Goal: Task Accomplishment & Management: Complete application form

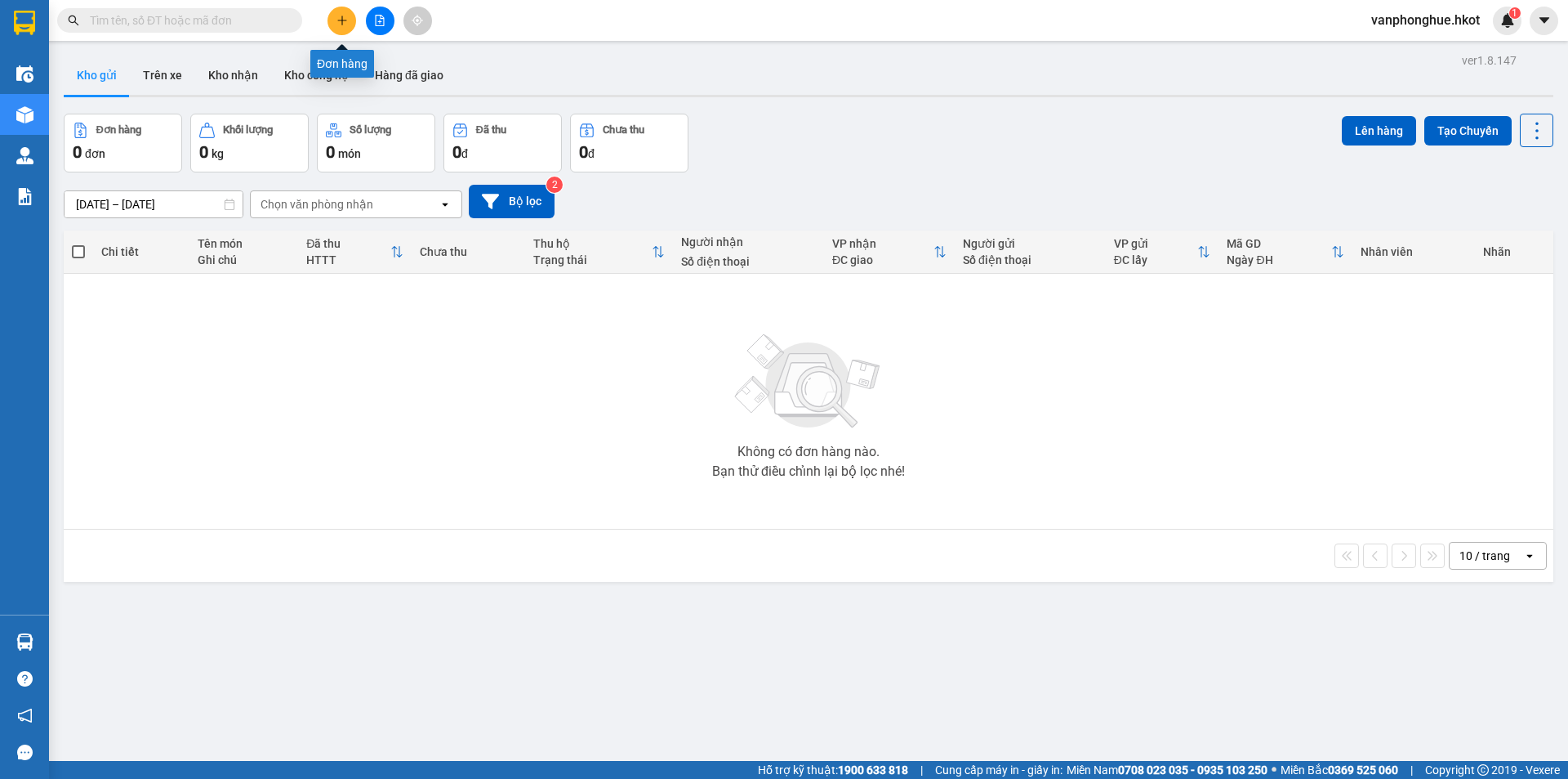
click at [346, 26] on icon "plus" at bounding box center [342, 21] width 12 height 12
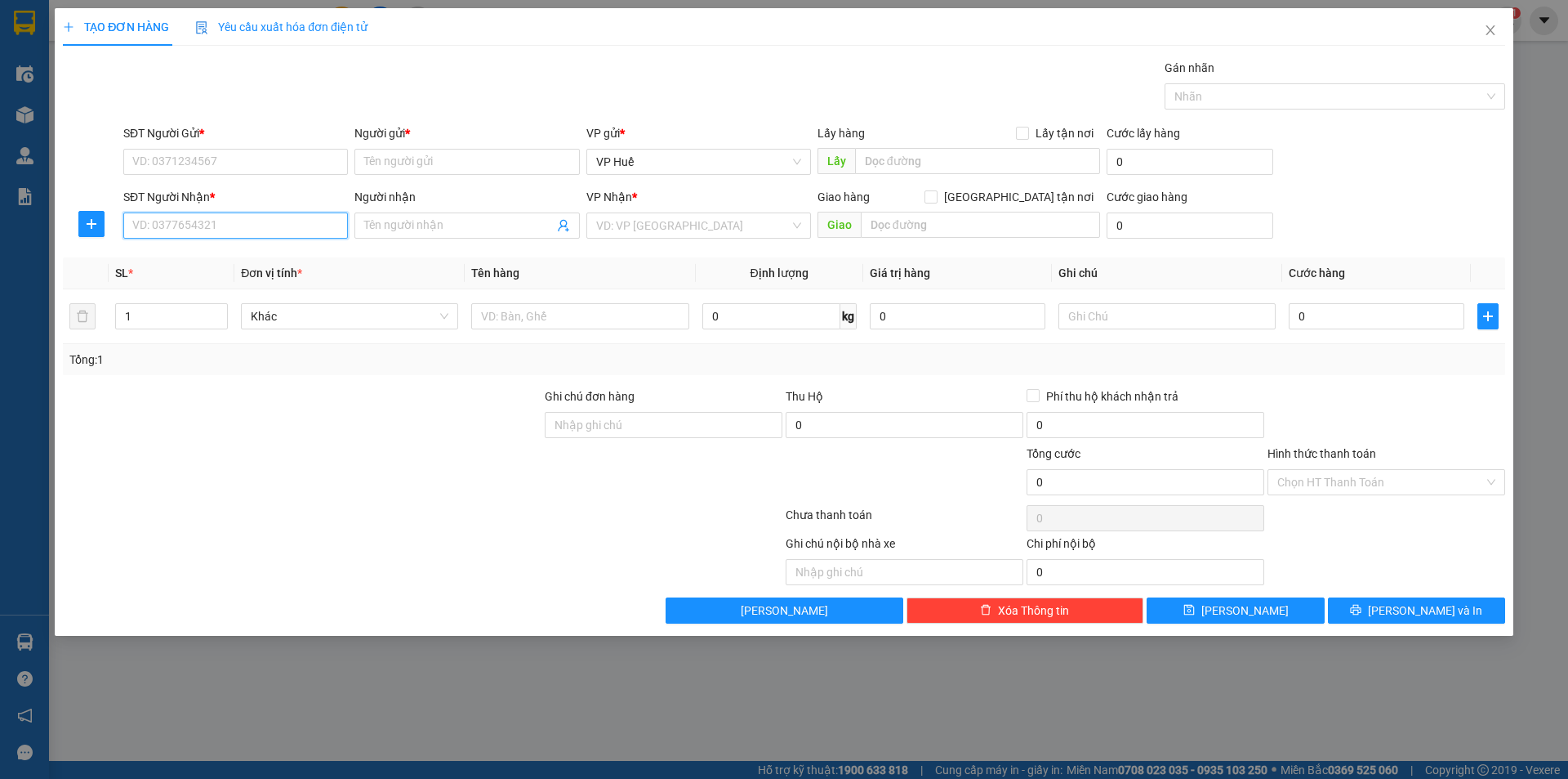
click at [217, 226] on input "SĐT Người Nhận *" at bounding box center [236, 226] width 225 height 26
type input "0"
click at [242, 155] on input "SĐT Người Gửi *" at bounding box center [236, 162] width 225 height 26
type input "0327503536"
click at [478, 169] on input "Người gửi *" at bounding box center [467, 162] width 225 height 26
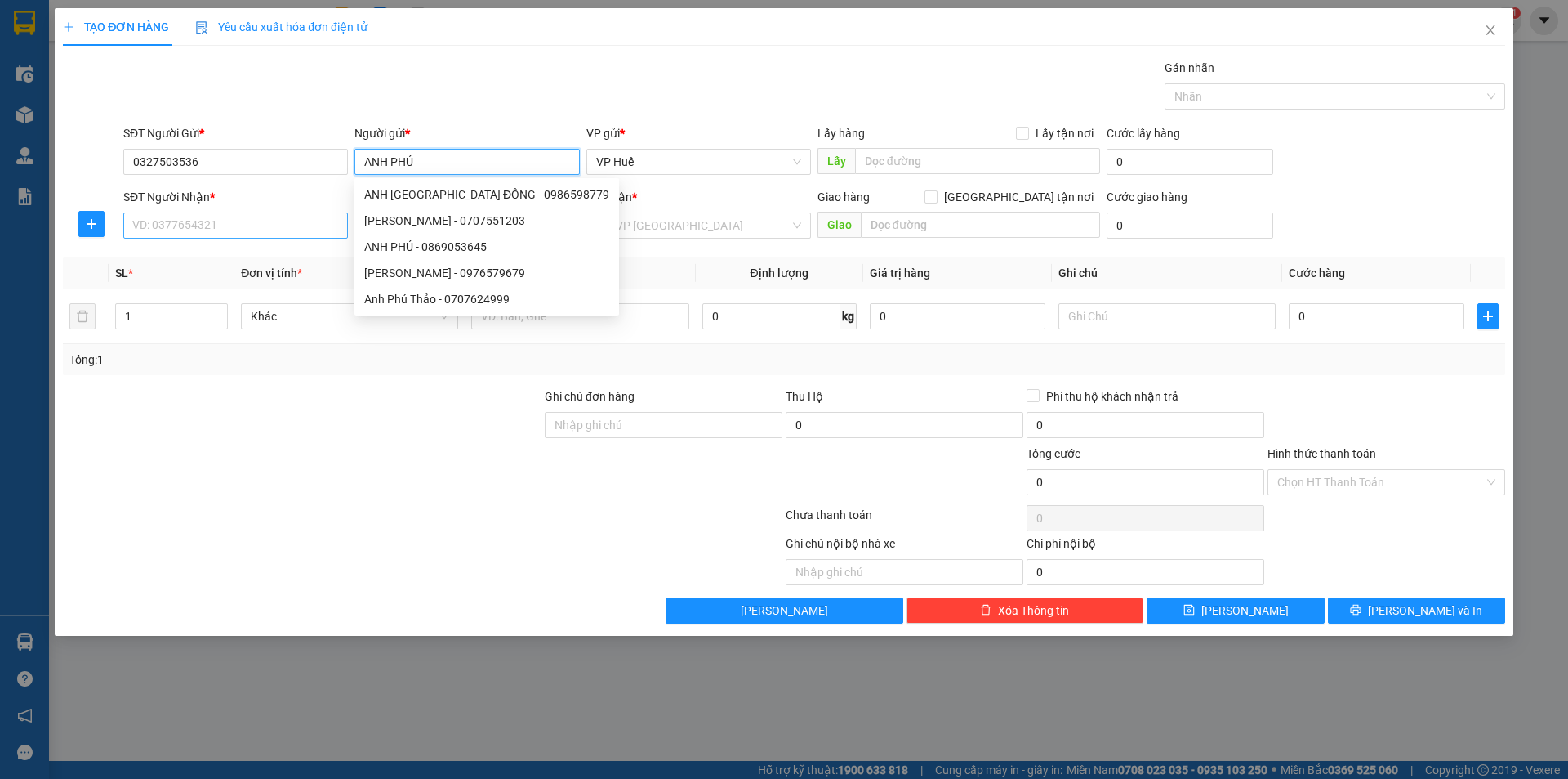
type input "ANH PHÚ"
click at [322, 232] on input "SĐT Người Nhận *" at bounding box center [236, 226] width 225 height 26
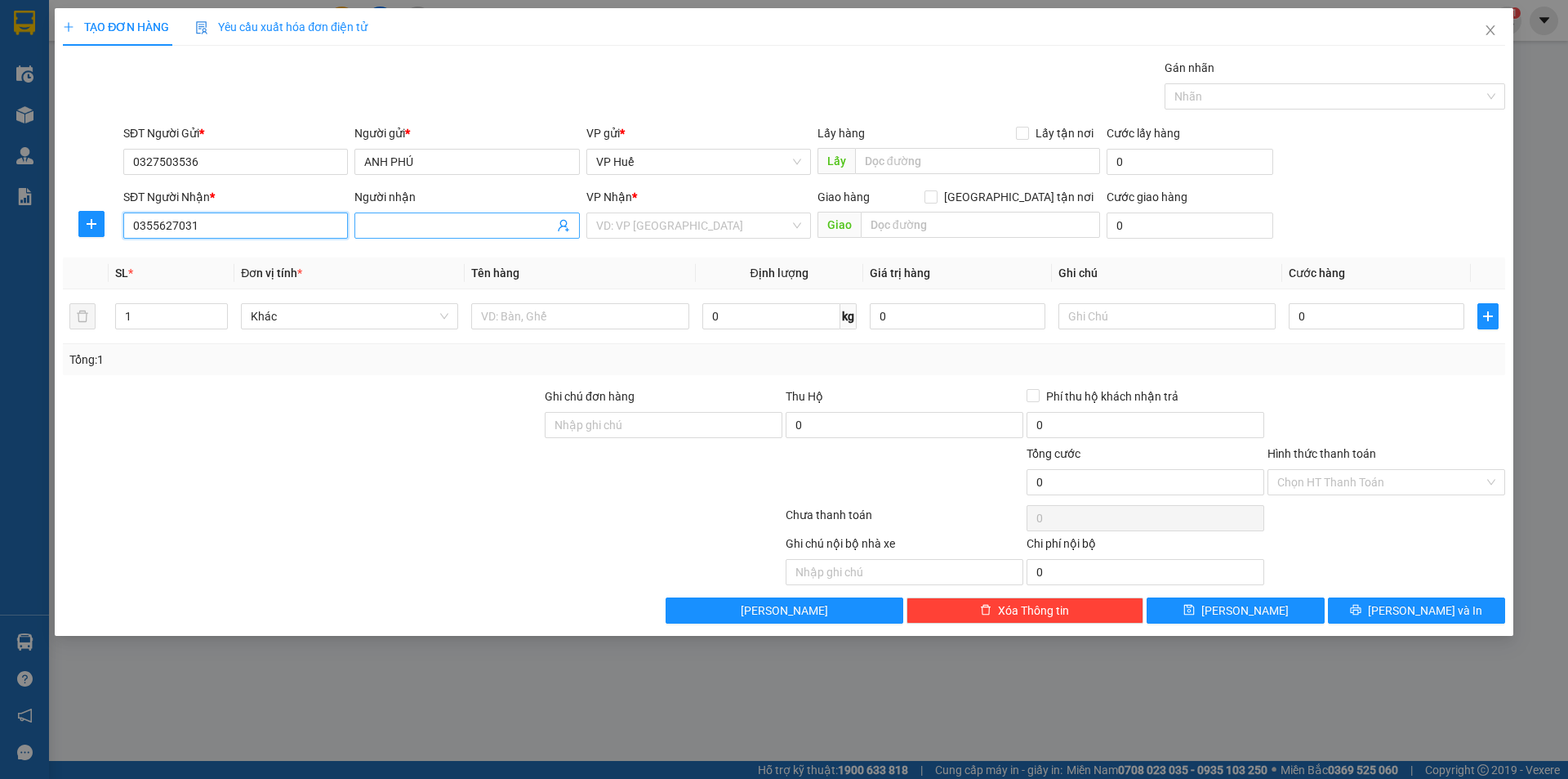
type input "0355627031"
click at [408, 221] on input "Người nhận" at bounding box center [459, 226] width 188 height 18
type input "[PERSON_NAME]"
click at [703, 217] on input "search" at bounding box center [693, 226] width 193 height 25
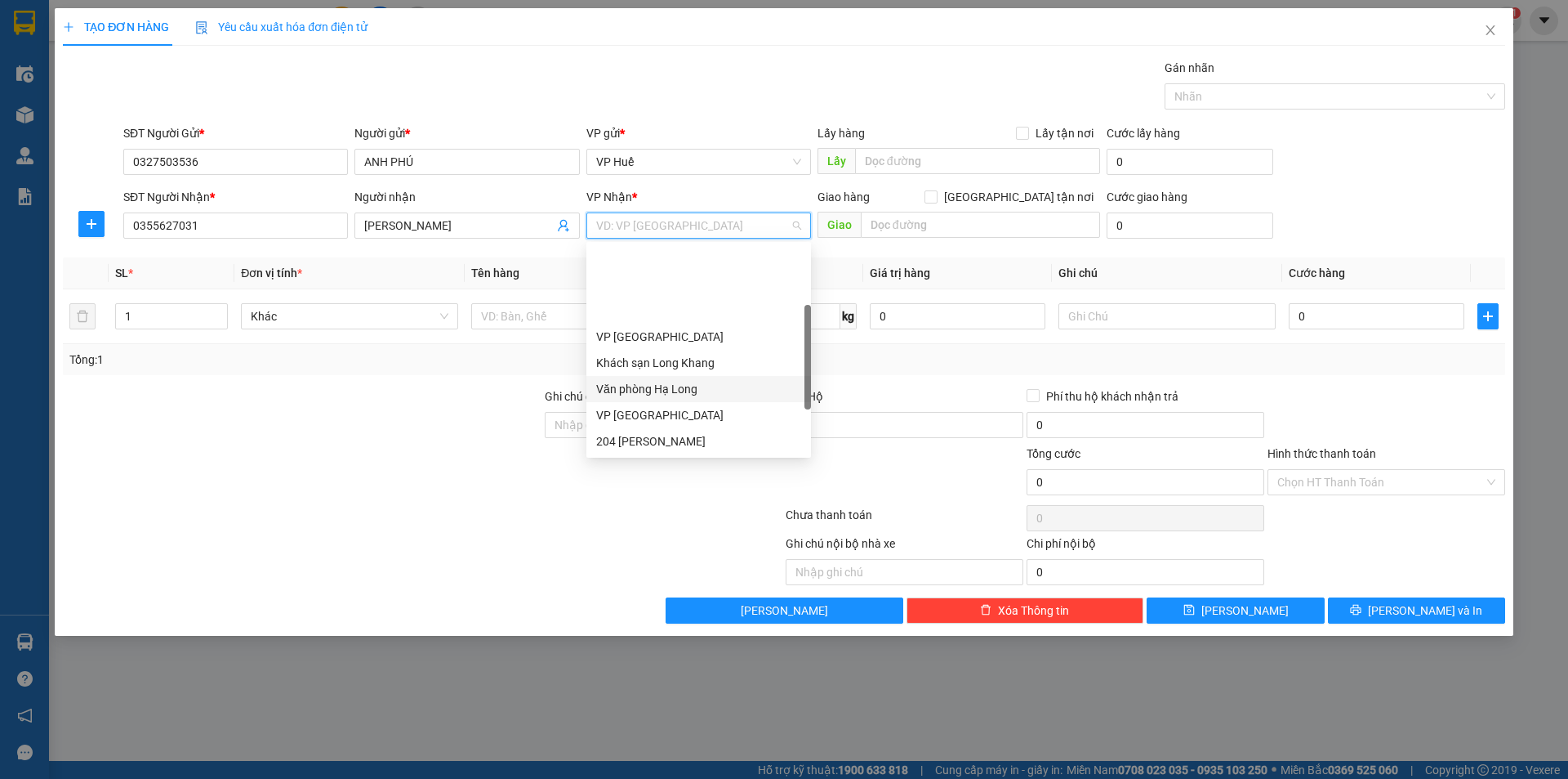
scroll to position [157, 0]
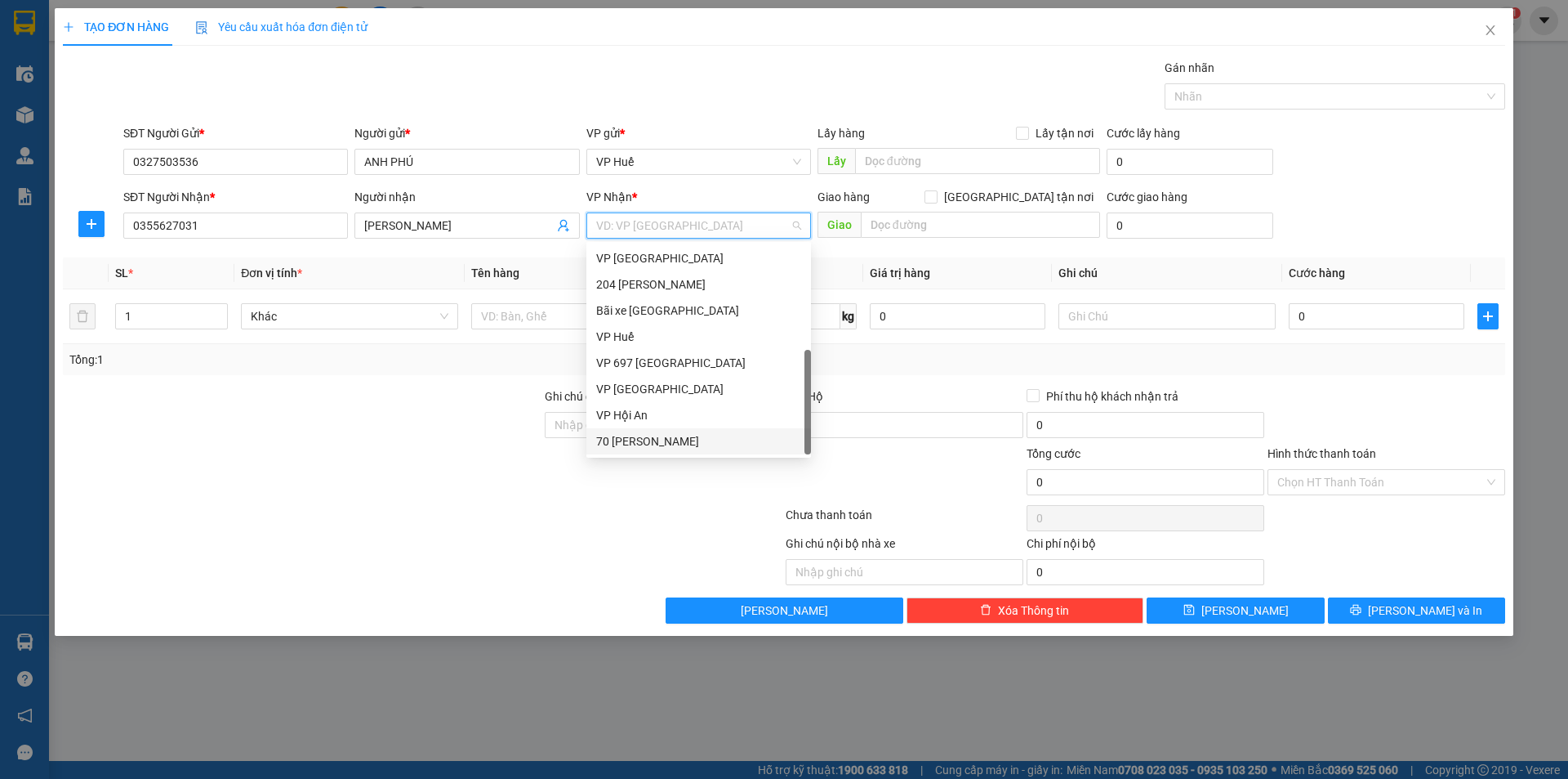
click at [684, 444] on div "70 [PERSON_NAME]" at bounding box center [698, 442] width 205 height 18
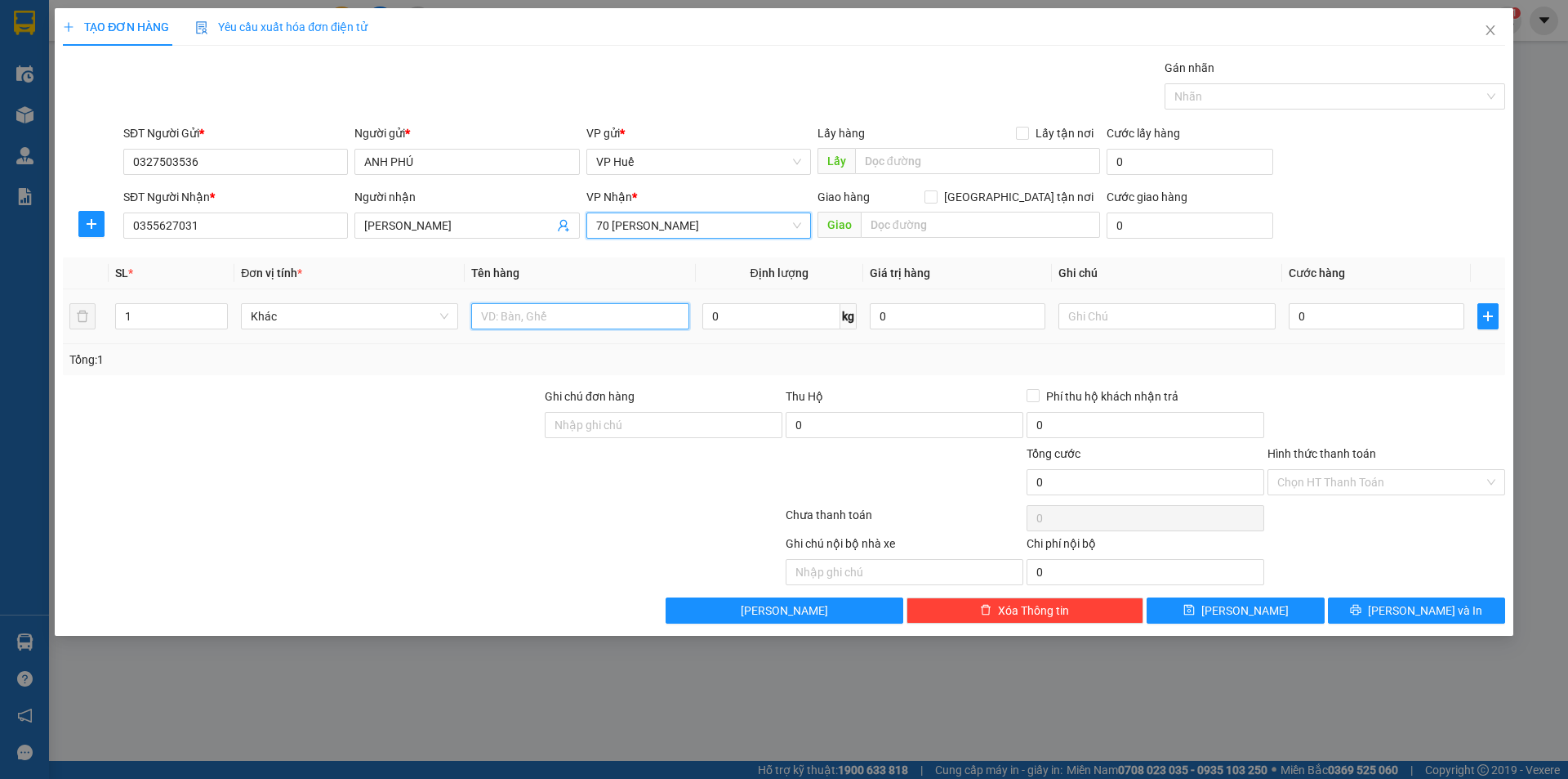
click at [595, 321] on input "text" at bounding box center [579, 317] width 217 height 26
click at [1305, 307] on input "0" at bounding box center [1376, 317] width 175 height 26
click at [618, 306] on input "BÁNH LỌC+ GIẤY TỜ" at bounding box center [579, 317] width 217 height 26
type input "BÁNH LỌC"
click at [1345, 318] on input "0" at bounding box center [1376, 317] width 175 height 26
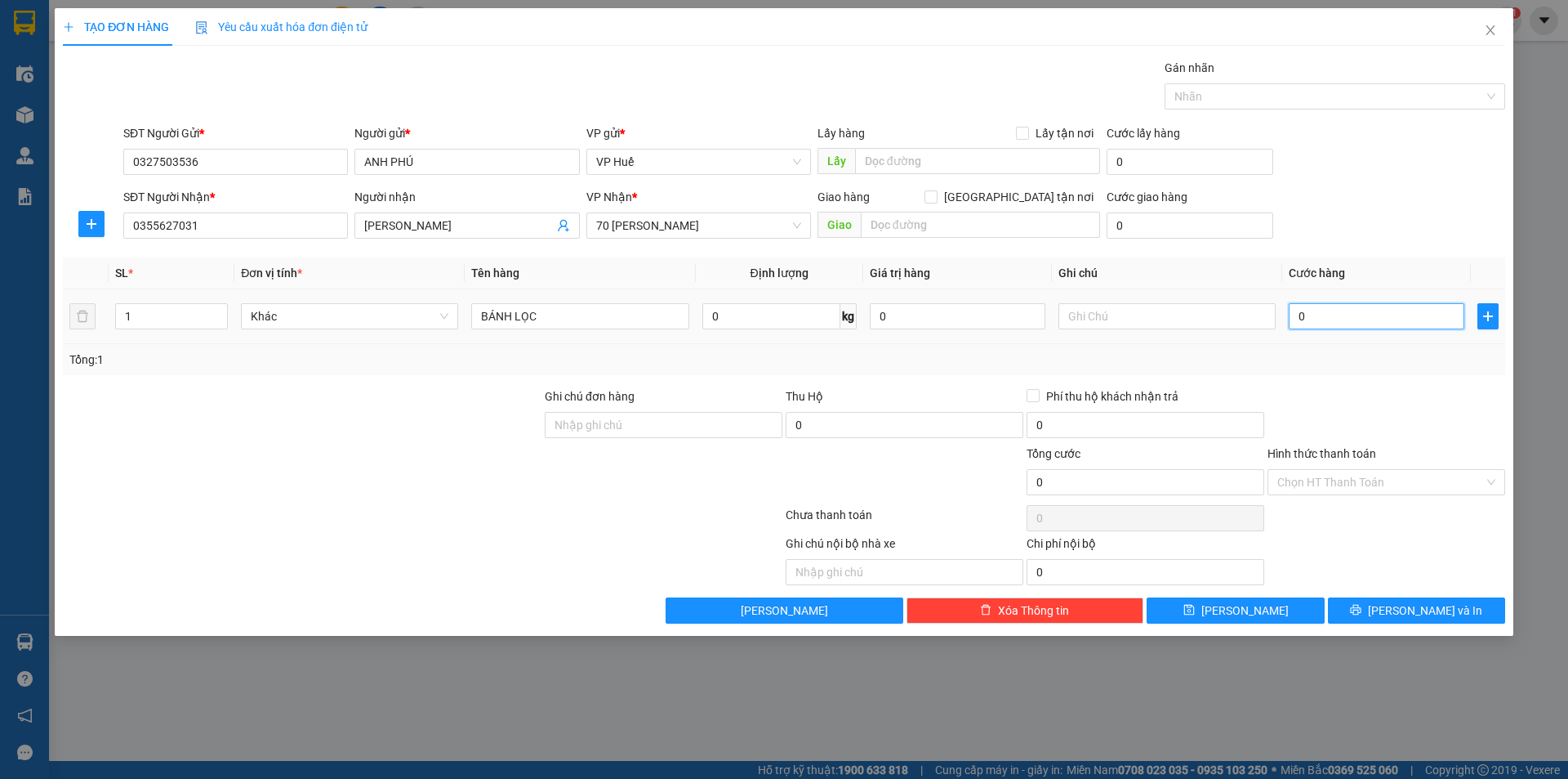
type input "5"
type input "50"
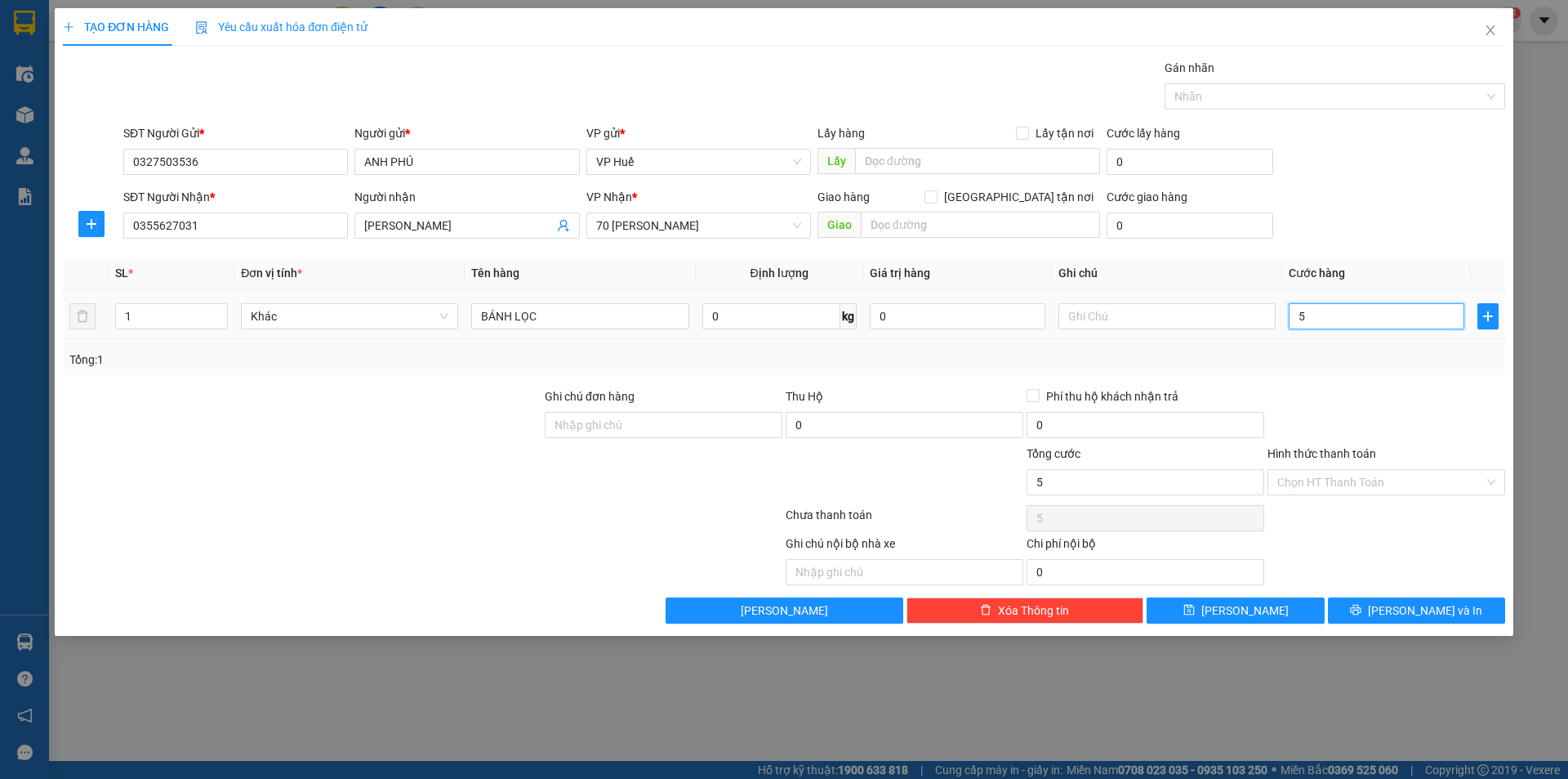
type input "50"
type input "500"
type input "50"
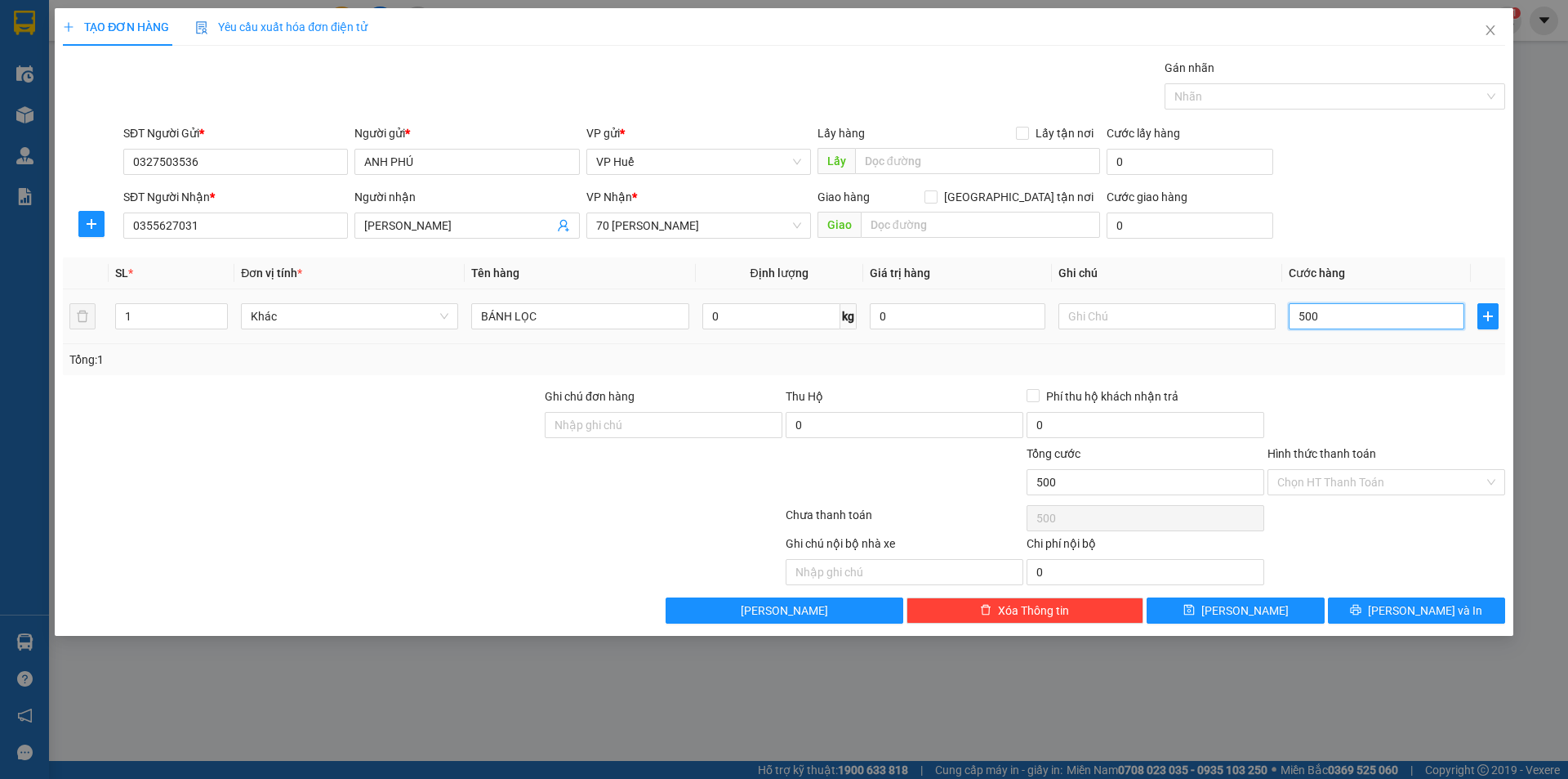
type input "50"
type input "500"
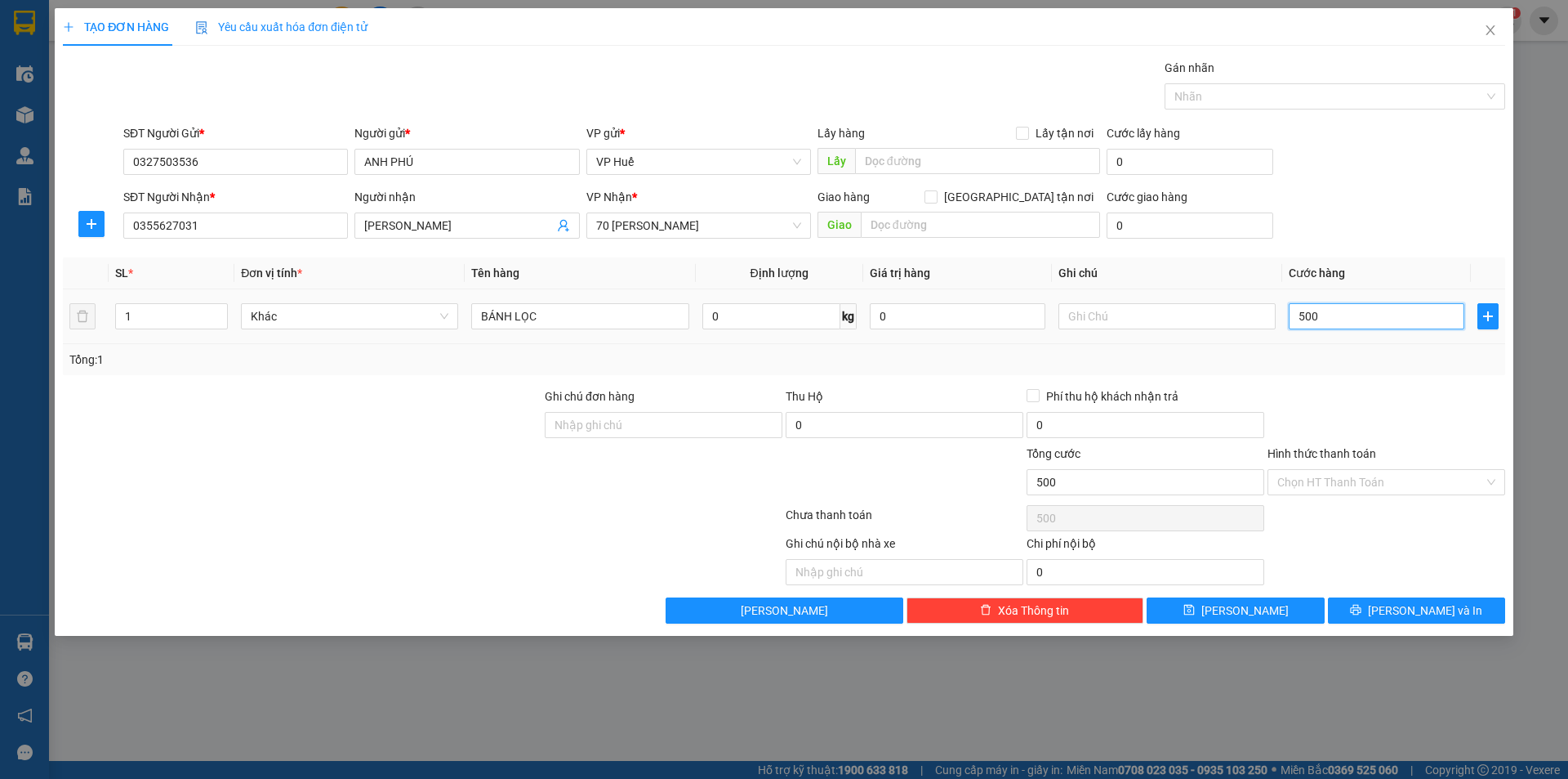
type input "5.000"
type input "50.000"
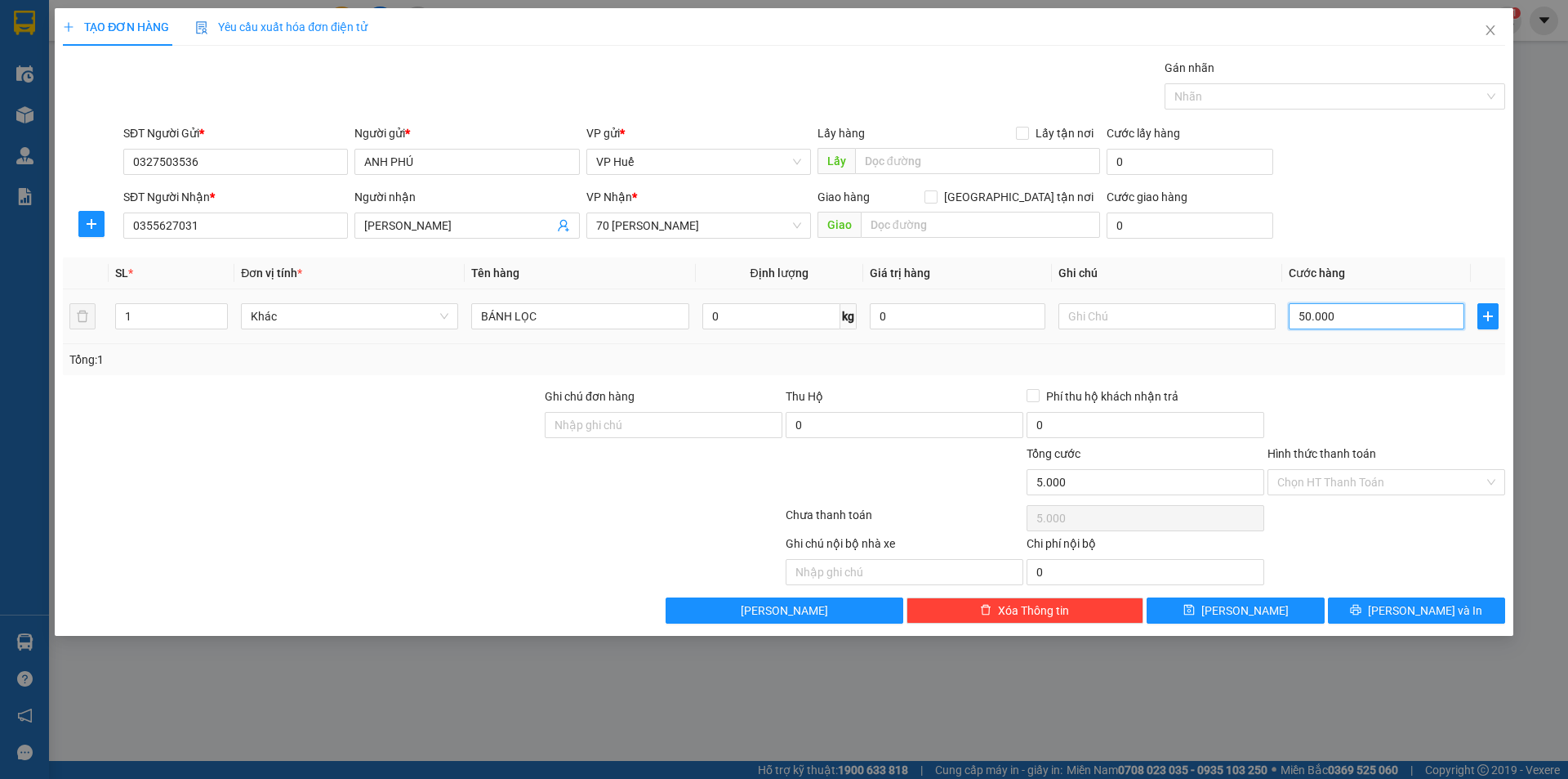
type input "50.000"
click at [1380, 479] on input "Hình thức thanh toán" at bounding box center [1380, 482] width 207 height 25
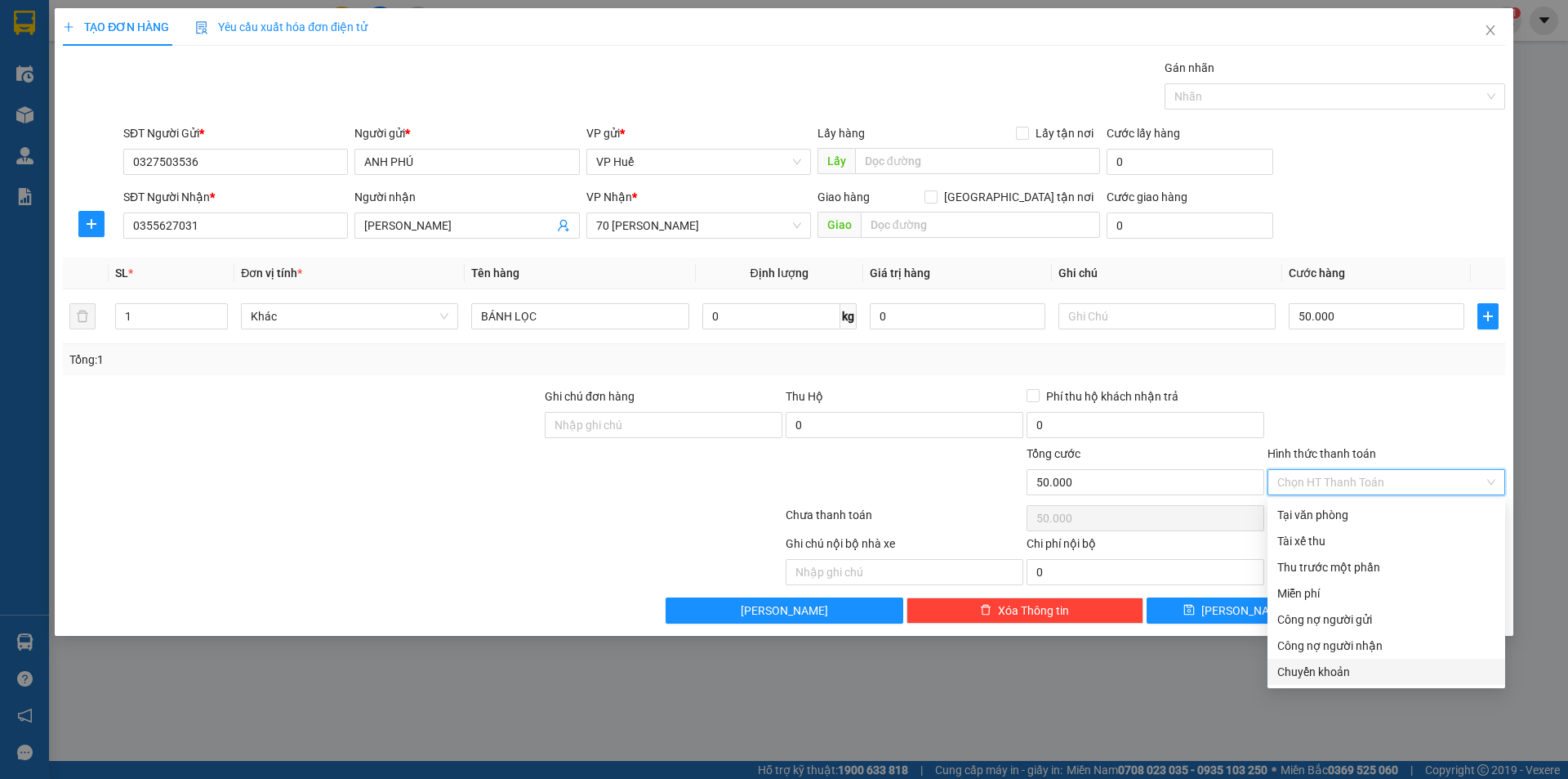
click at [1311, 676] on div "Chuyển khoản" at bounding box center [1386, 671] width 218 height 18
type input "0"
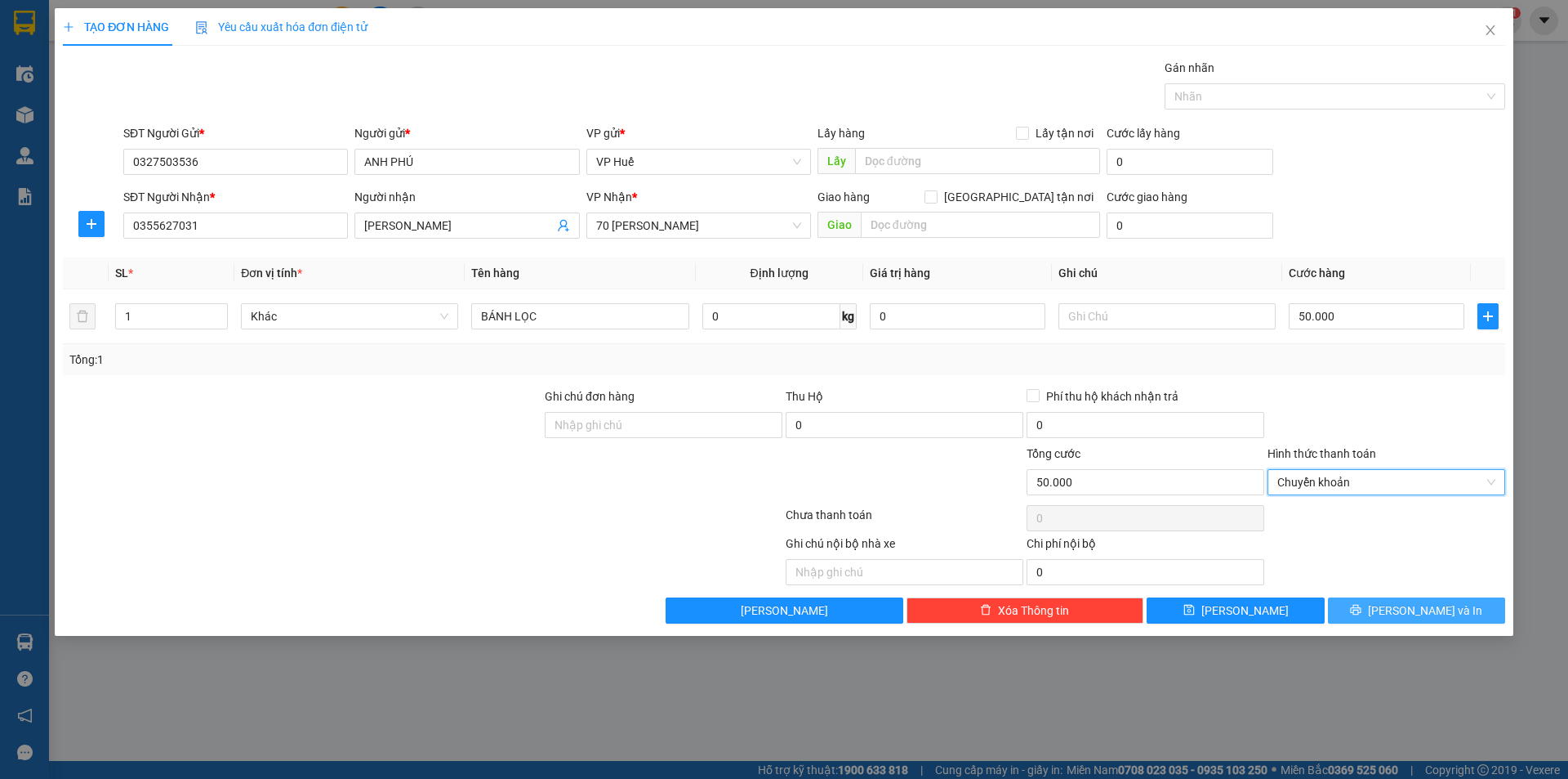
click at [1442, 605] on span "[PERSON_NAME] và In" at bounding box center [1425, 610] width 114 height 18
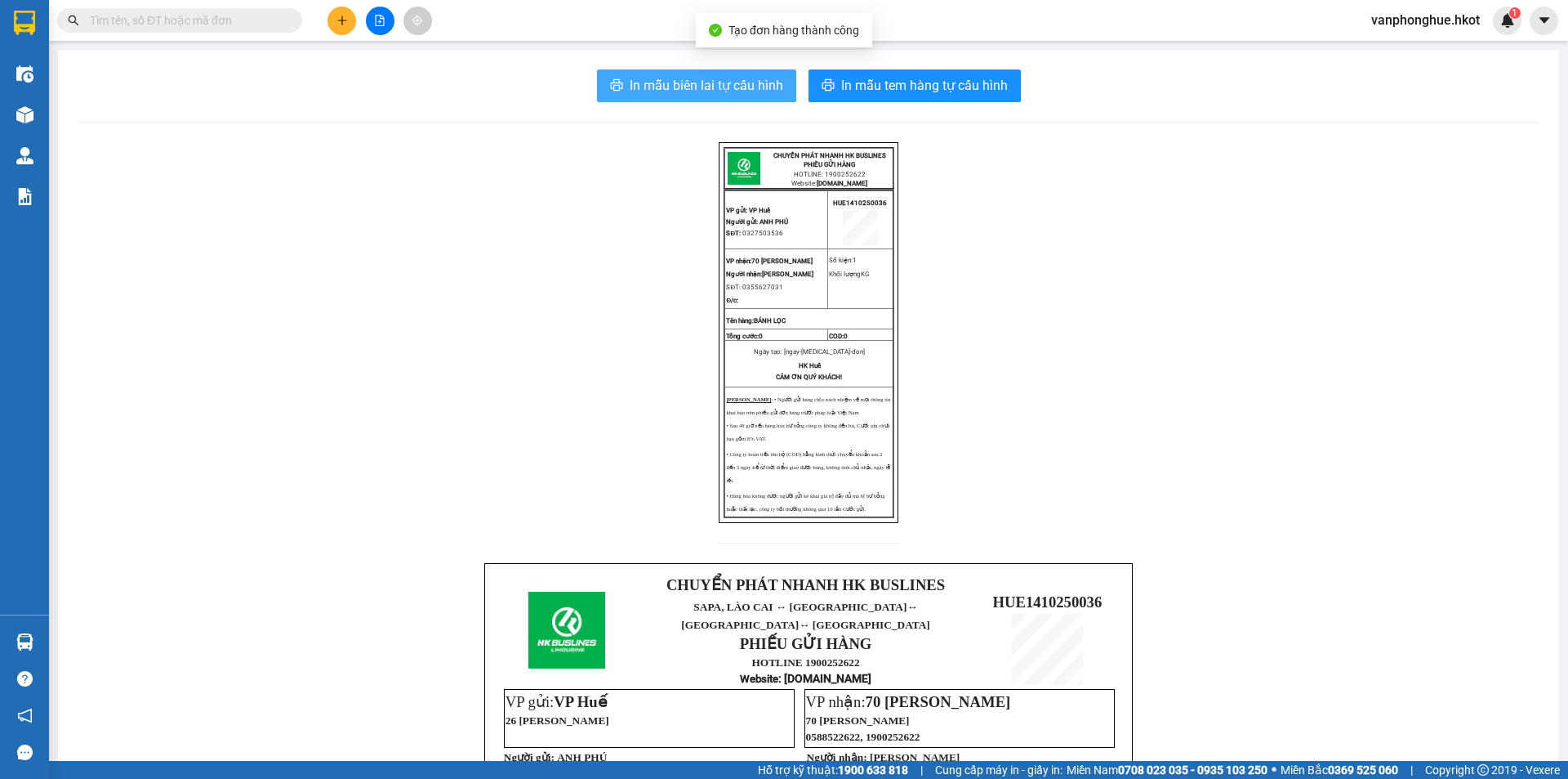
click at [698, 78] on span "In mẫu biên lai tự cấu hình" at bounding box center [707, 85] width 154 height 21
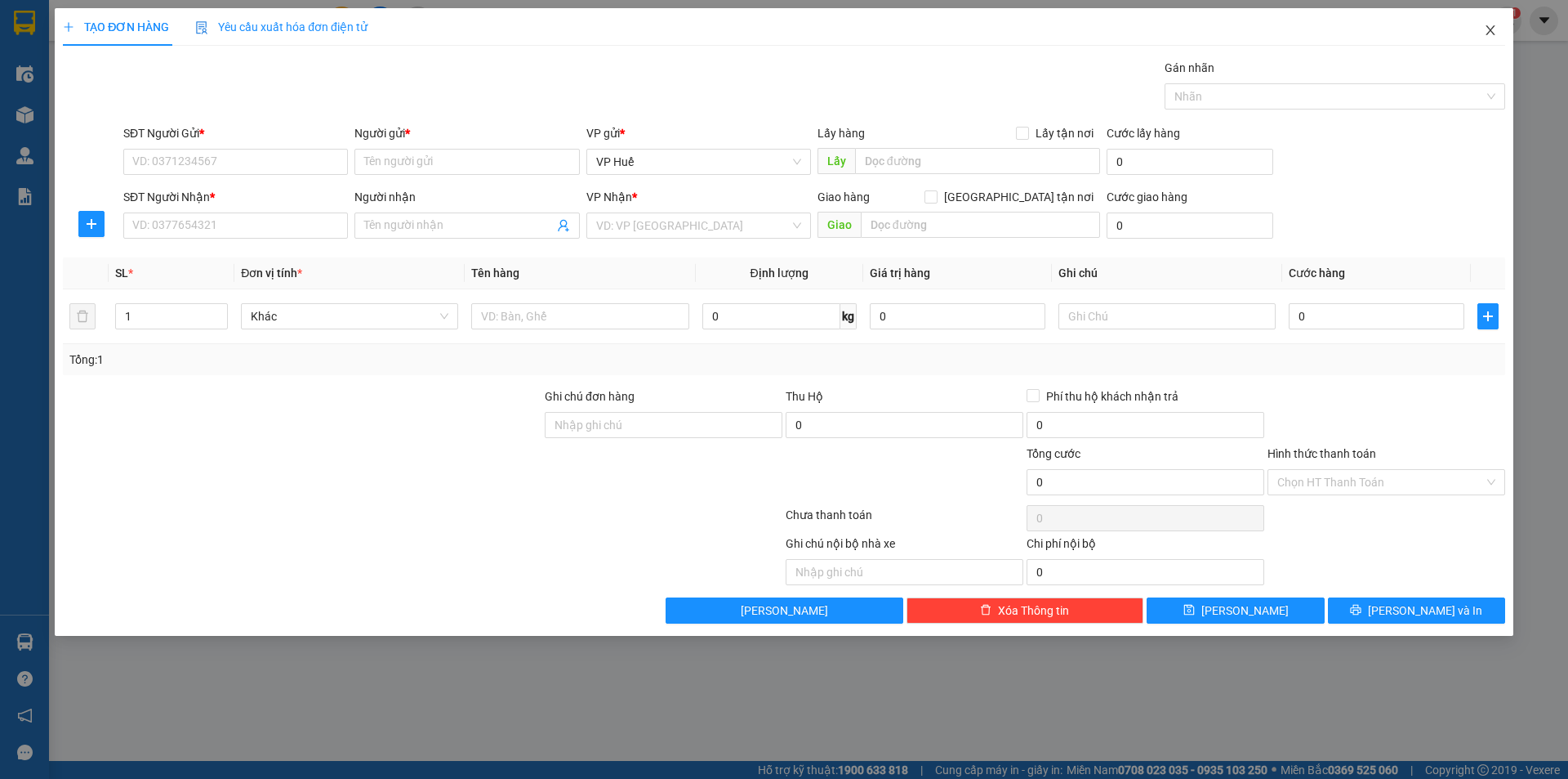
click at [1489, 26] on icon "close" at bounding box center [1490, 31] width 13 height 13
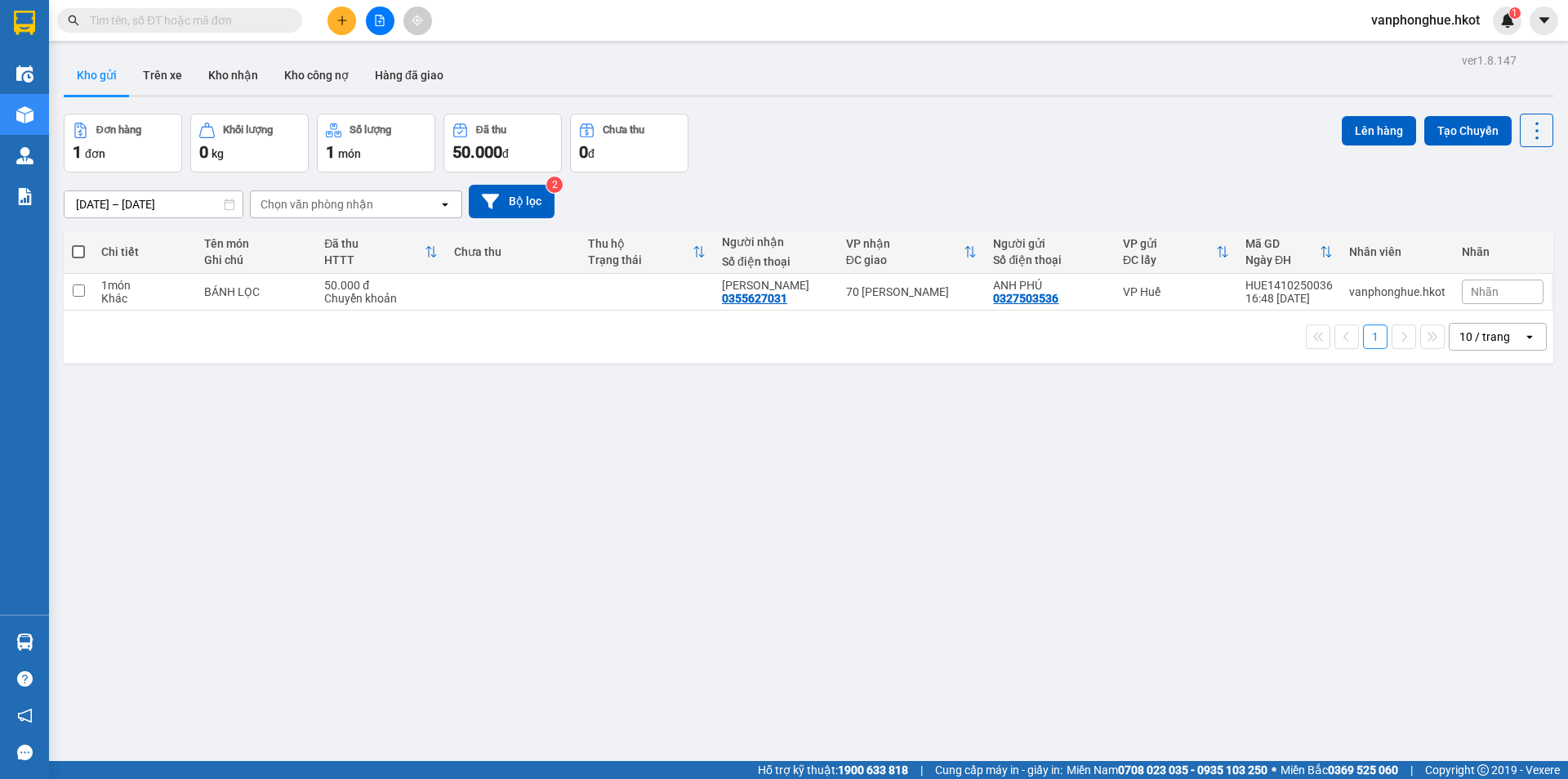
drag, startPoint x: 468, startPoint y: 471, endPoint x: 474, endPoint y: 451, distance: 20.9
click at [469, 471] on div "ver 1.8.147 Kho gửi Trên xe Kho nhận Kho công nợ Hàng đã giao Đơn hàng 1 đơn Kh…" at bounding box center [808, 438] width 1503 height 779
click at [79, 291] on input "checkbox" at bounding box center [79, 290] width 12 height 12
checkbox input "true"
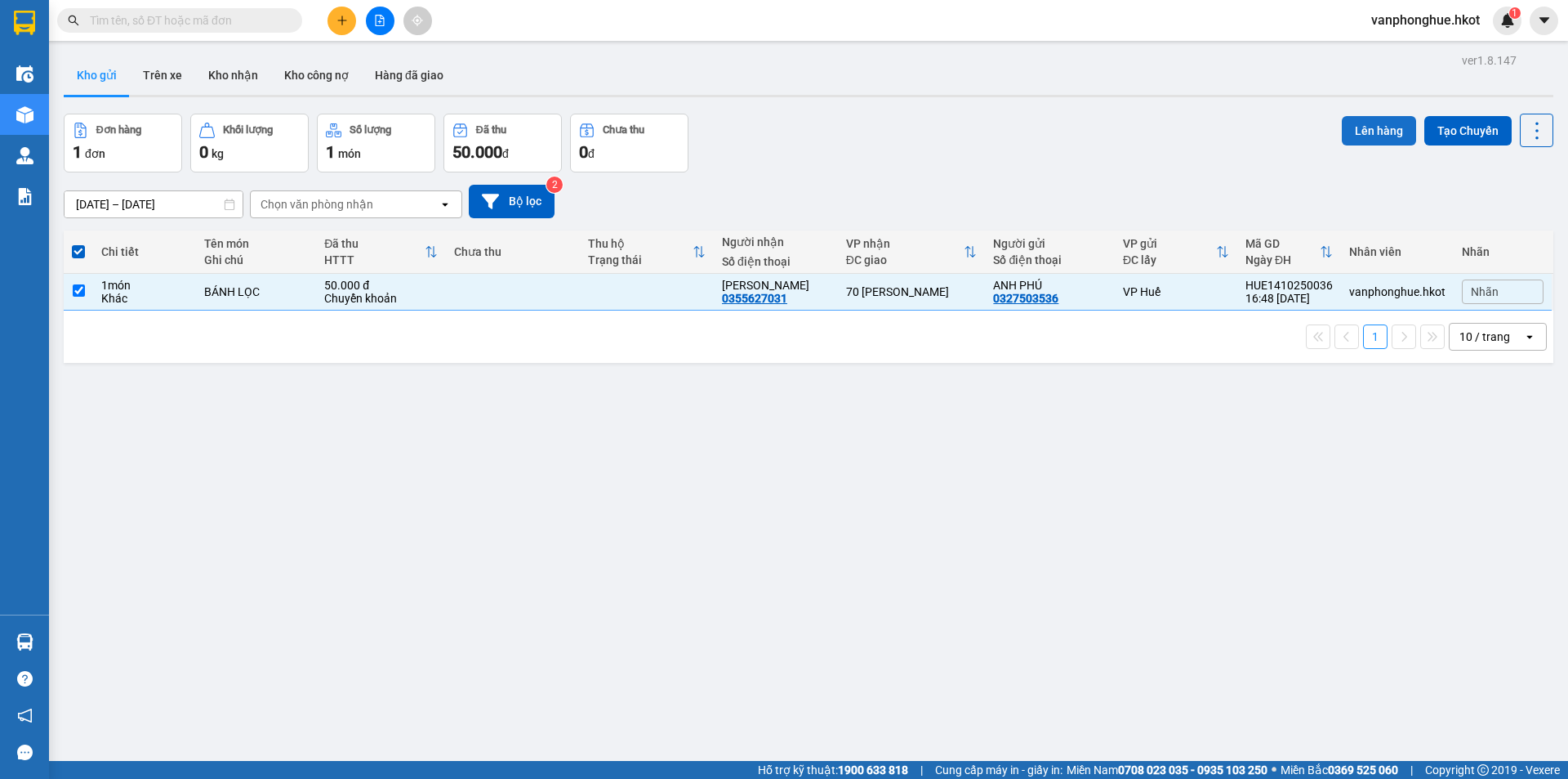
click at [1362, 135] on button "Lên hàng" at bounding box center [1380, 131] width 74 height 30
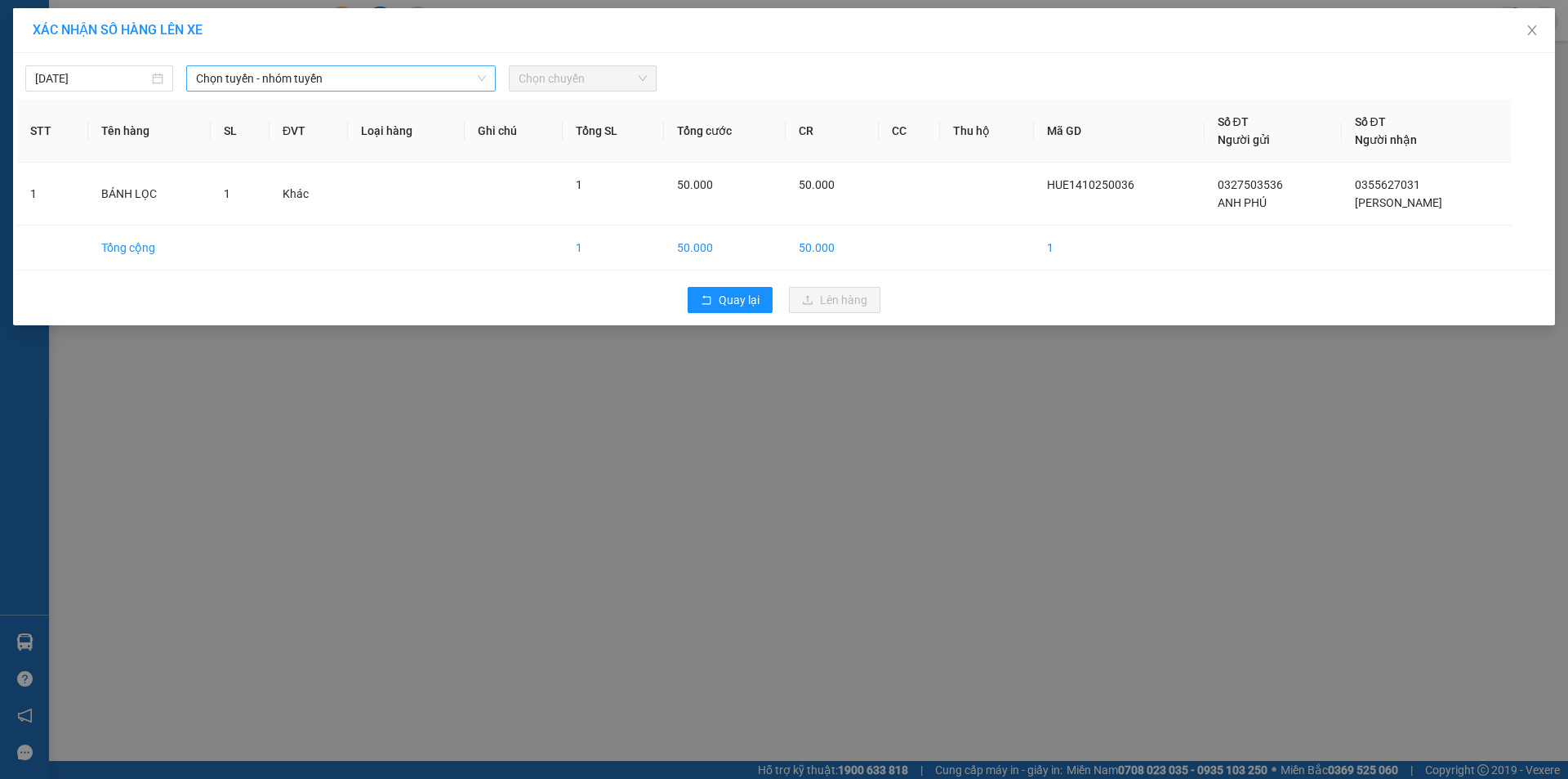
click at [420, 74] on span "Chọn tuyến - nhóm tuyến" at bounding box center [341, 79] width 290 height 25
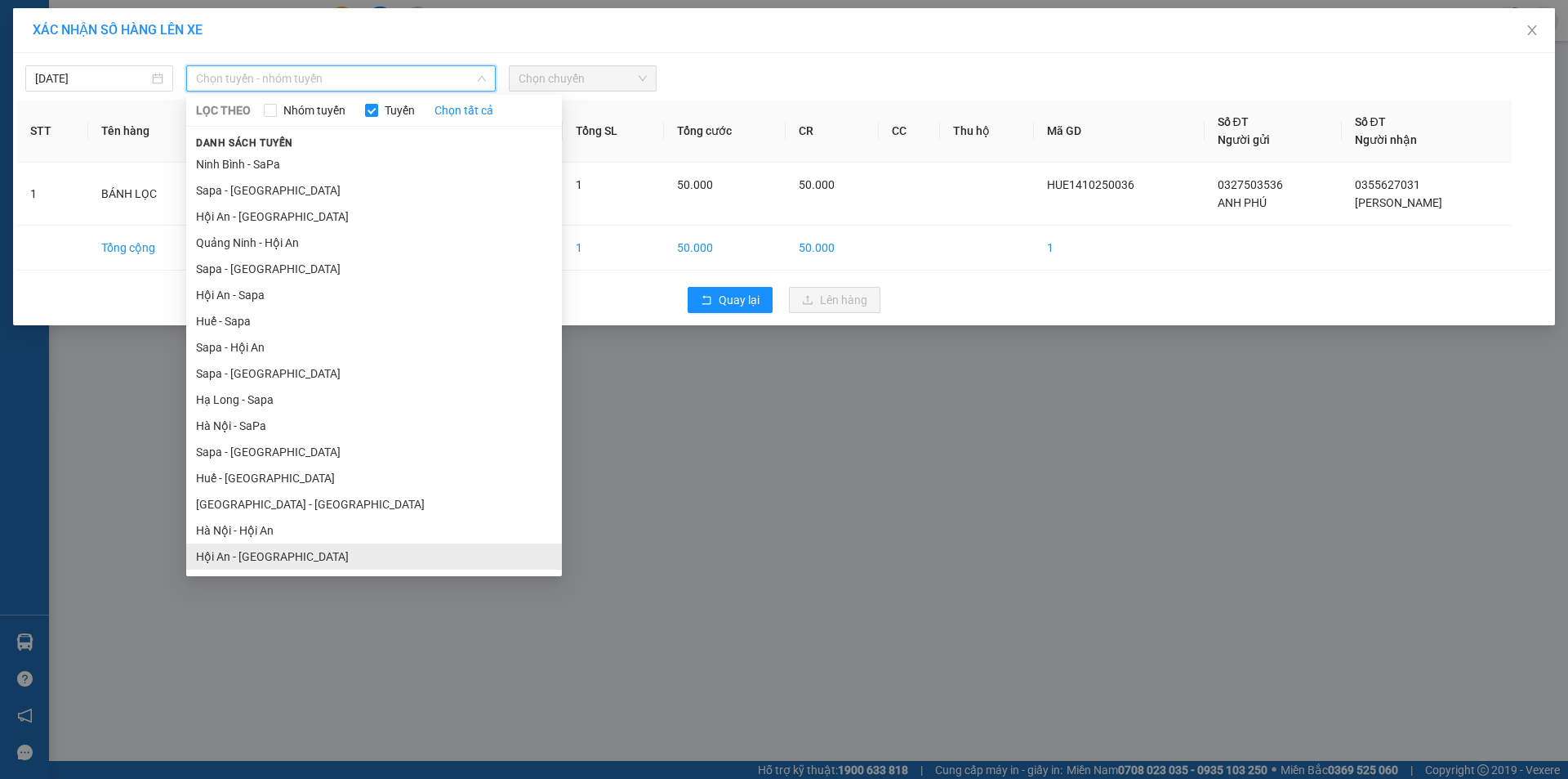
click at [285, 557] on li "Hội An - Hà Nội" at bounding box center [374, 557] width 376 height 26
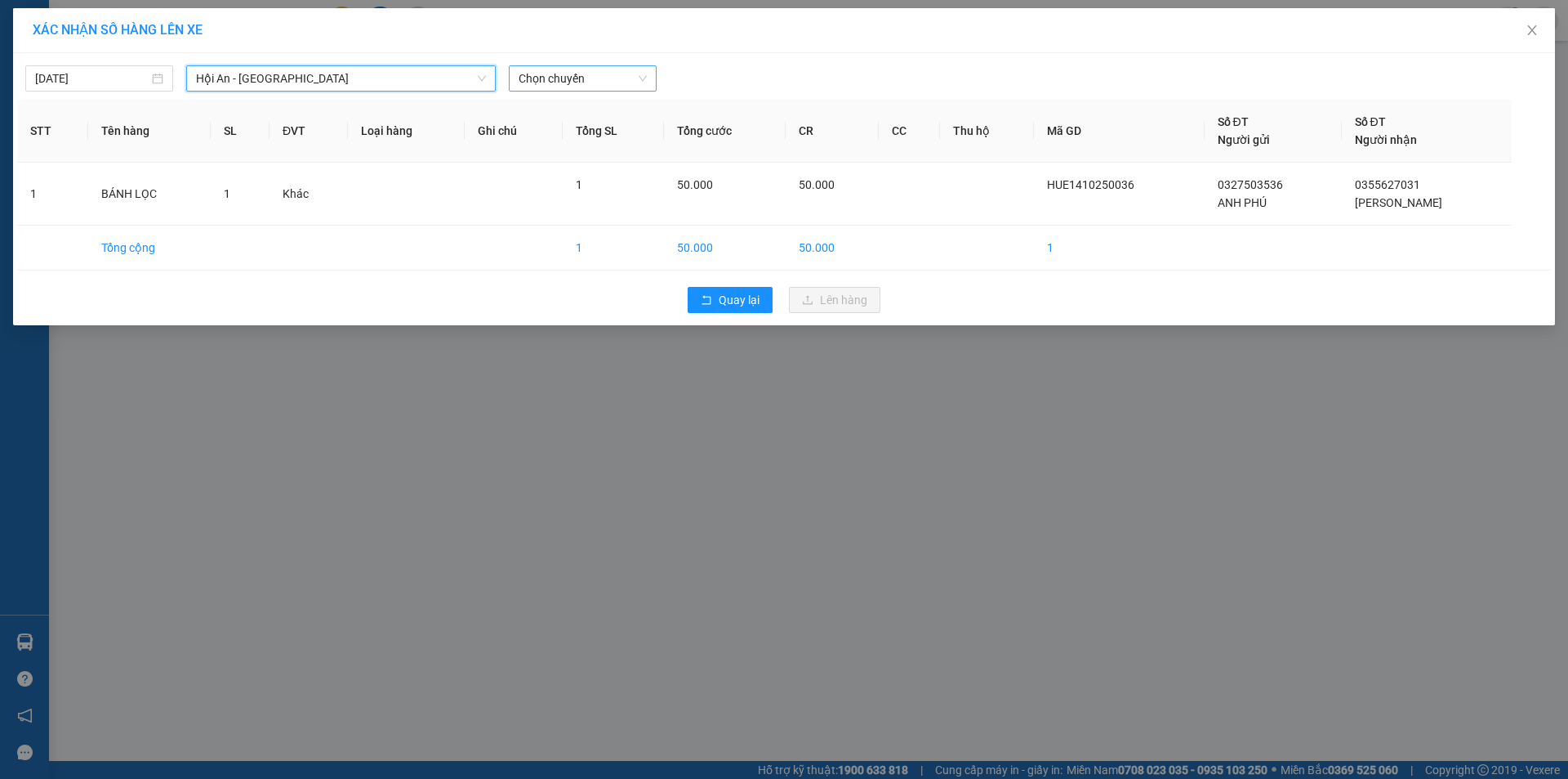
click at [622, 70] on span "Chọn chuyến" at bounding box center [582, 79] width 128 height 25
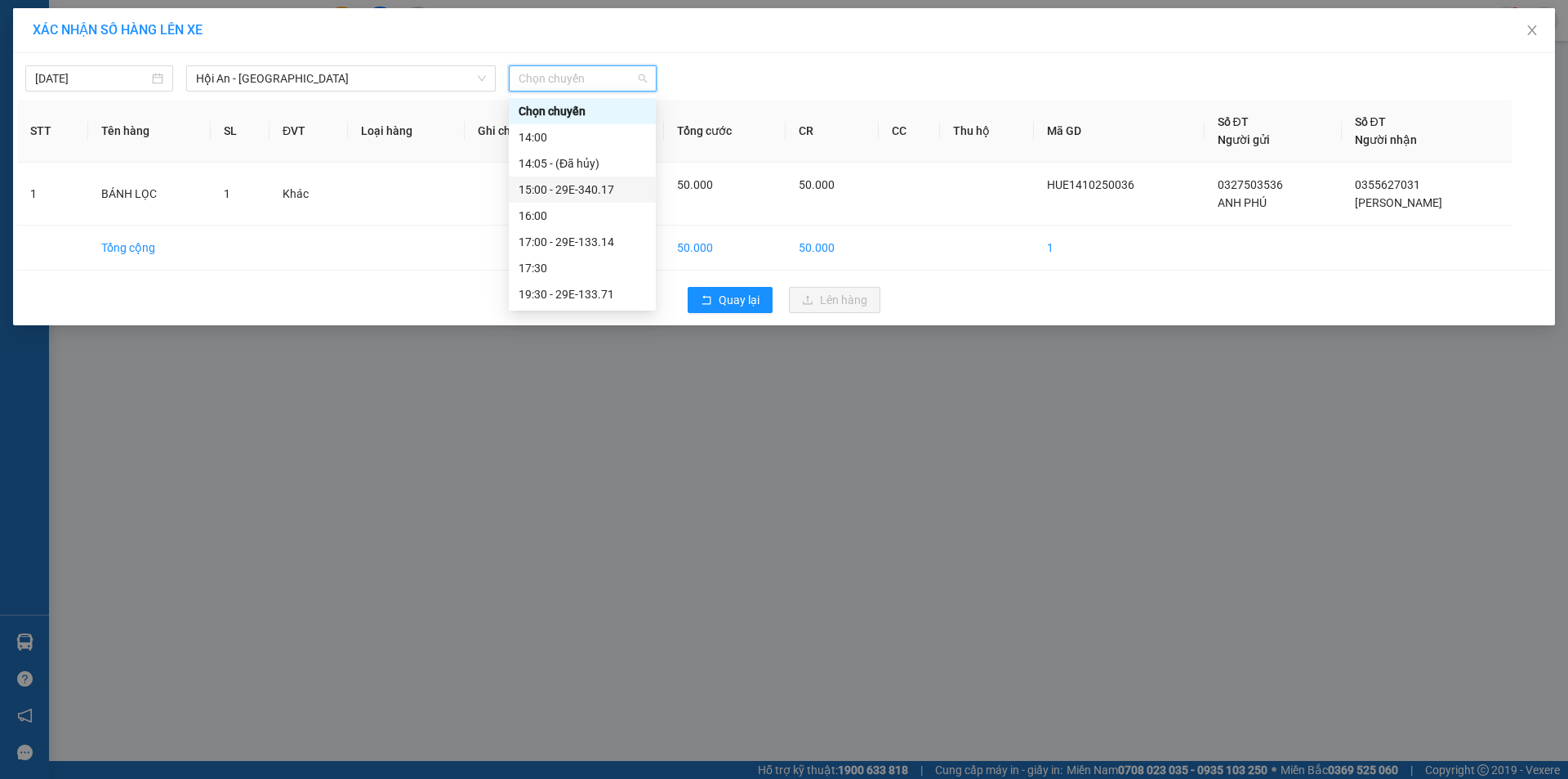
click at [614, 189] on div "15:00 - 29E-340.17" at bounding box center [582, 189] width 127 height 18
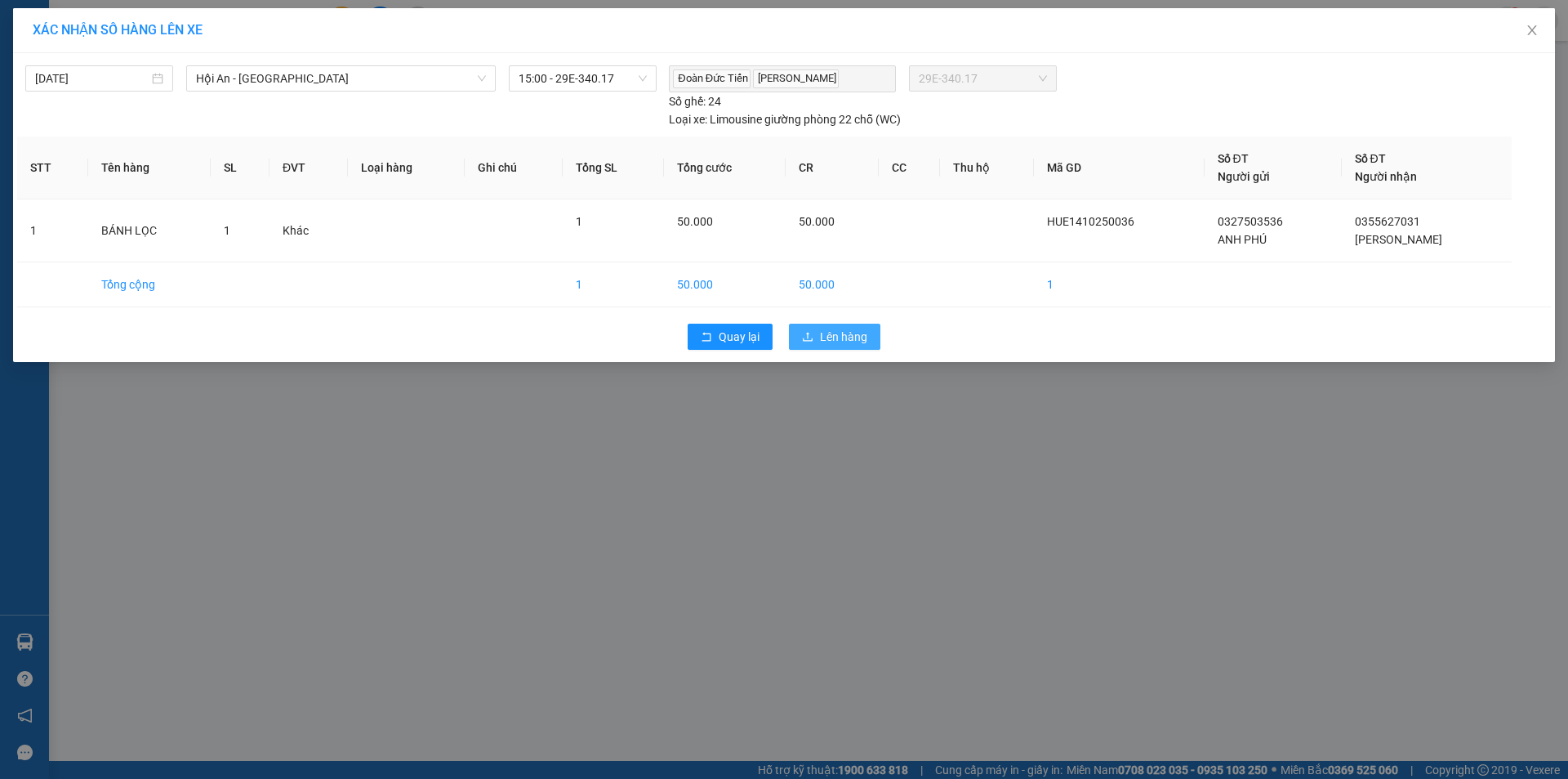
click at [839, 345] on span "Lên hàng" at bounding box center [843, 337] width 47 height 18
